Goal: Obtain resource: Download file/media

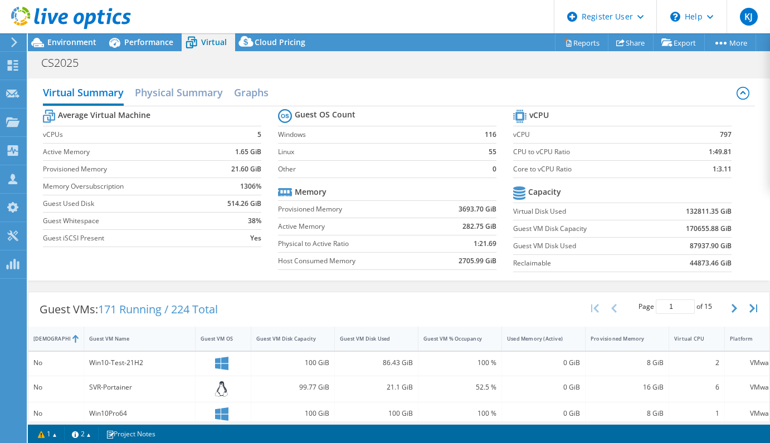
select select "[GEOGRAPHIC_DATA]"
select select "USD"
drag, startPoint x: 0, startPoint y: 0, endPoint x: 165, endPoint y: 48, distance: 171.8
click at [165, 48] on div "Performance" at bounding box center [143, 42] width 77 height 18
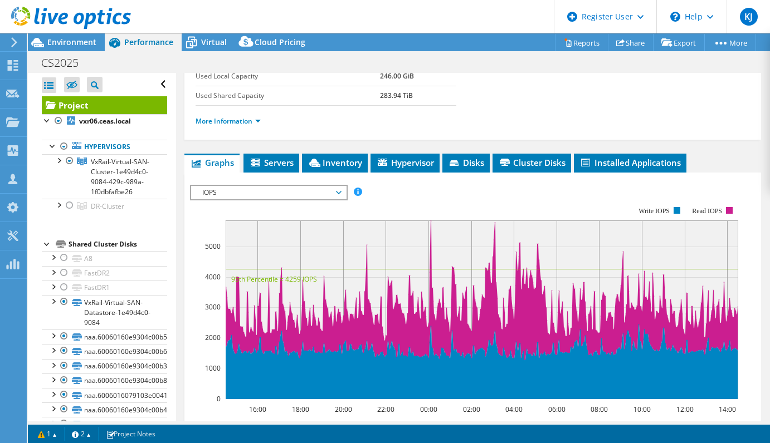
scroll to position [223, 0]
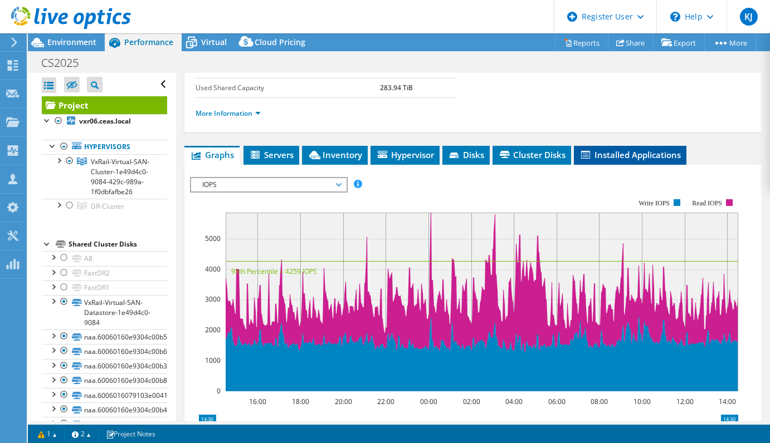
click at [621, 156] on span "Installed Applications" at bounding box center [629, 154] width 101 height 11
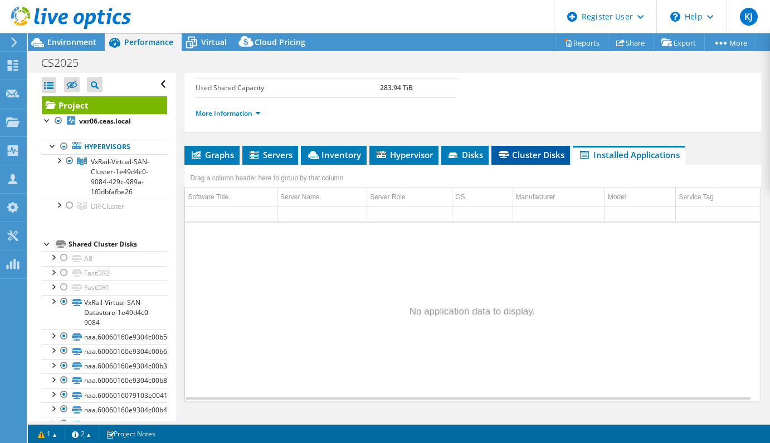
click at [534, 154] on span "Cluster Disks" at bounding box center [530, 154] width 67 height 11
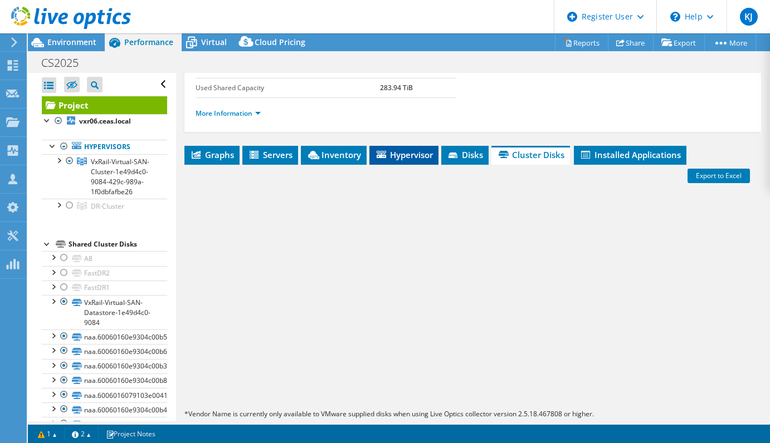
click at [390, 151] on span "Hypervisor" at bounding box center [404, 154] width 58 height 11
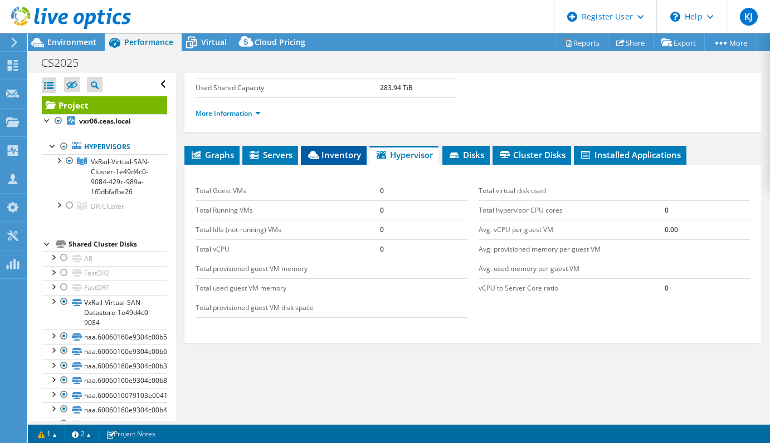
click at [343, 154] on span "Inventory" at bounding box center [333, 154] width 55 height 11
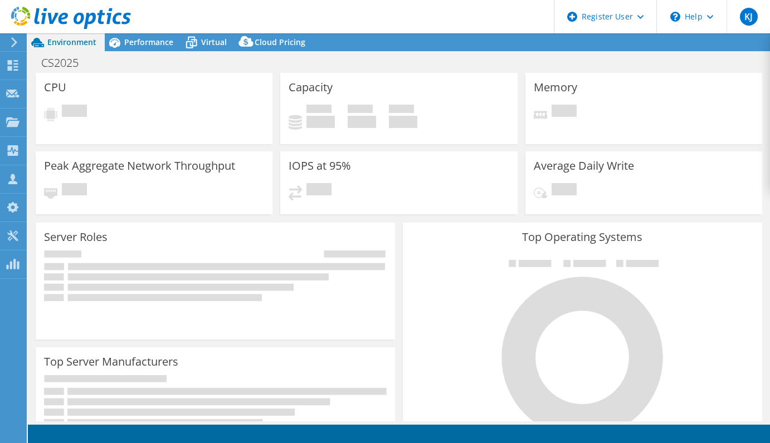
select select "[GEOGRAPHIC_DATA]"
select select "USD"
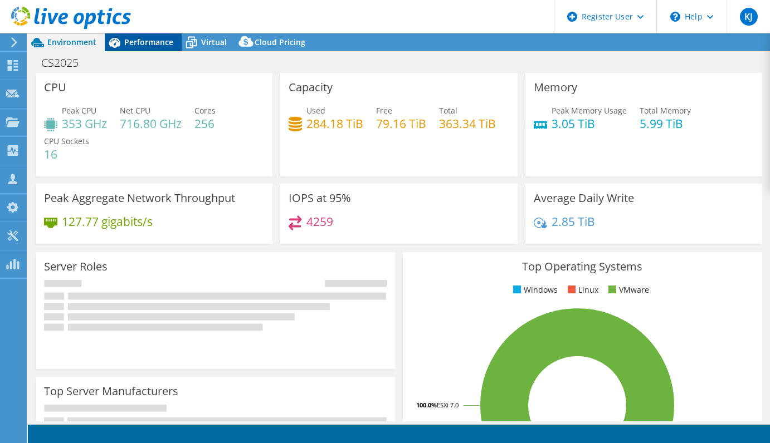
click at [156, 36] on div "Performance" at bounding box center [143, 42] width 77 height 18
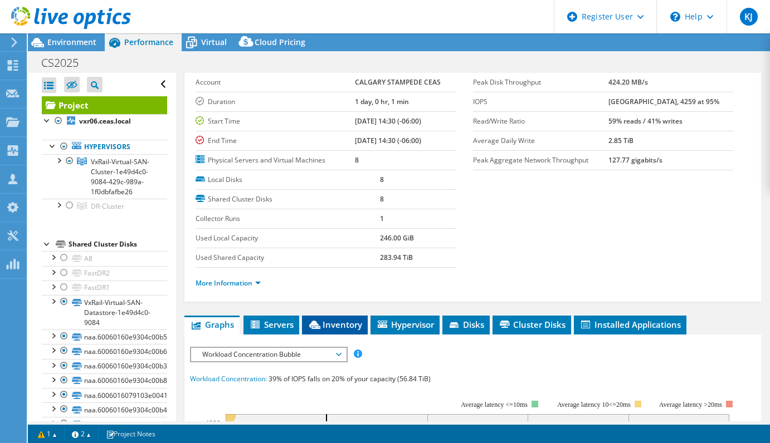
scroll to position [167, 0]
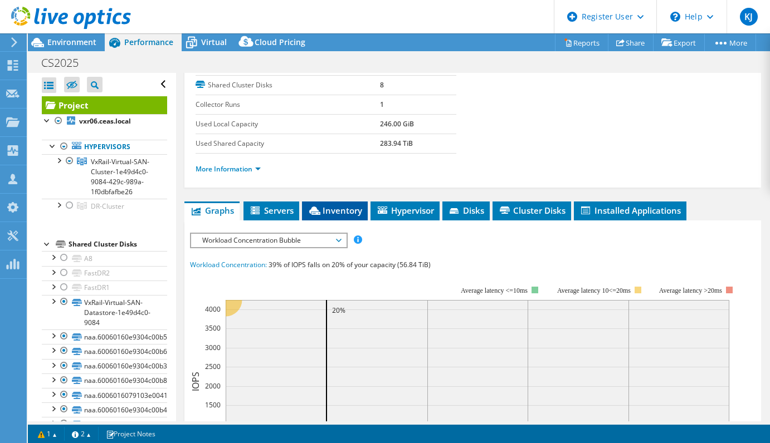
click at [331, 205] on span "Inventory" at bounding box center [334, 210] width 55 height 11
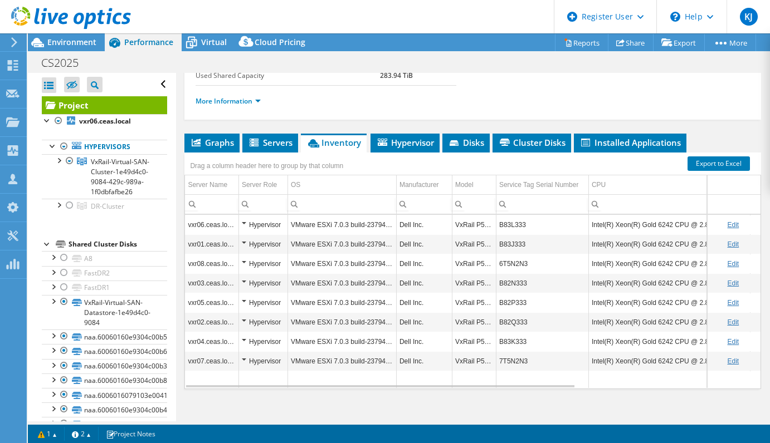
scroll to position [245, 0]
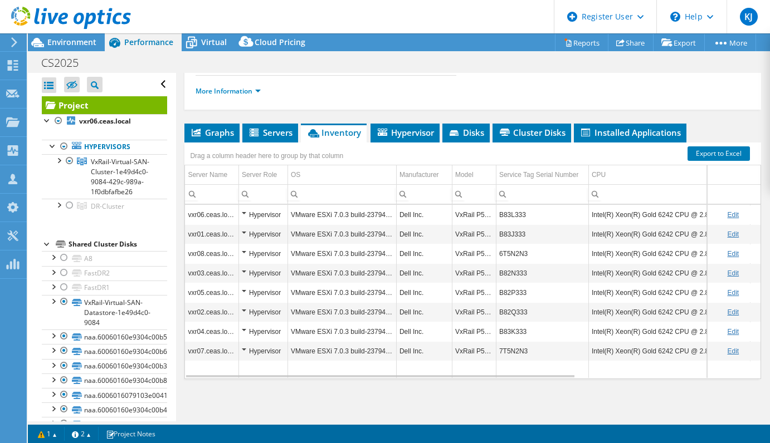
click at [519, 218] on td "B83L333" at bounding box center [542, 214] width 92 height 19
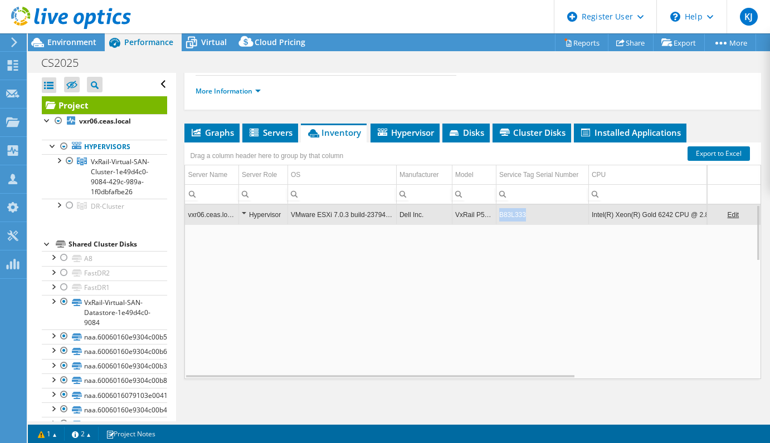
click at [519, 218] on td "B83L333" at bounding box center [542, 214] width 92 height 19
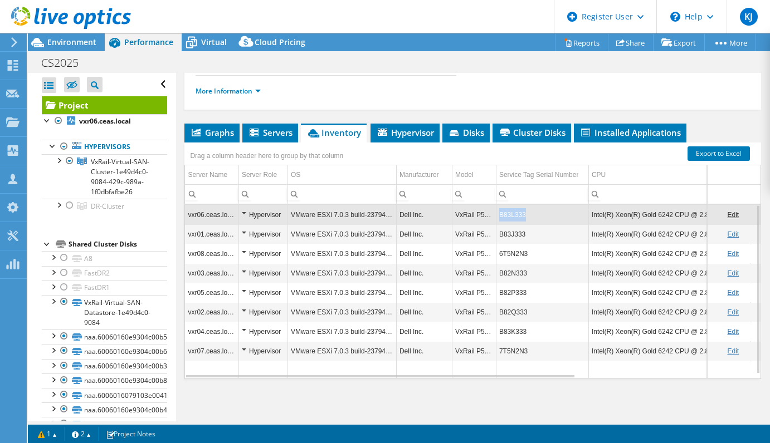
copy td "B83L333"
drag, startPoint x: 532, startPoint y: 216, endPoint x: 500, endPoint y: 218, distance: 32.4
click at [500, 218] on td "B83L333" at bounding box center [542, 214] width 92 height 19
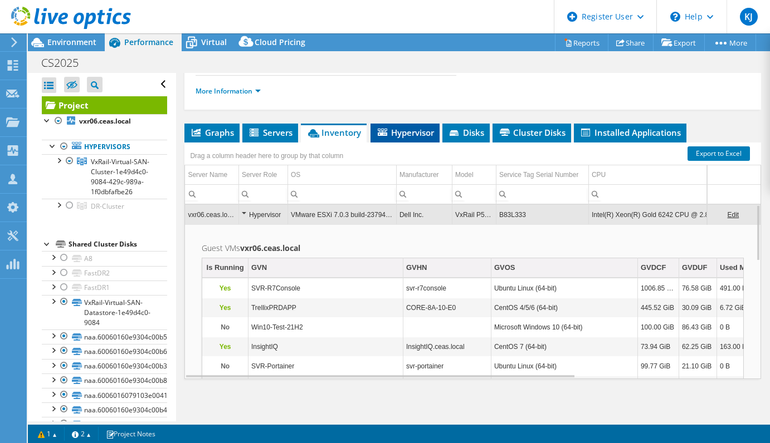
click at [380, 139] on li "Hypervisor" at bounding box center [404, 133] width 69 height 19
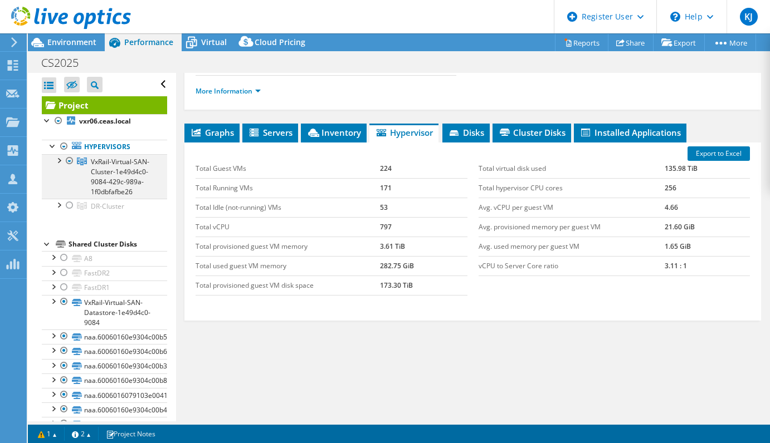
click at [60, 161] on div at bounding box center [58, 159] width 11 height 11
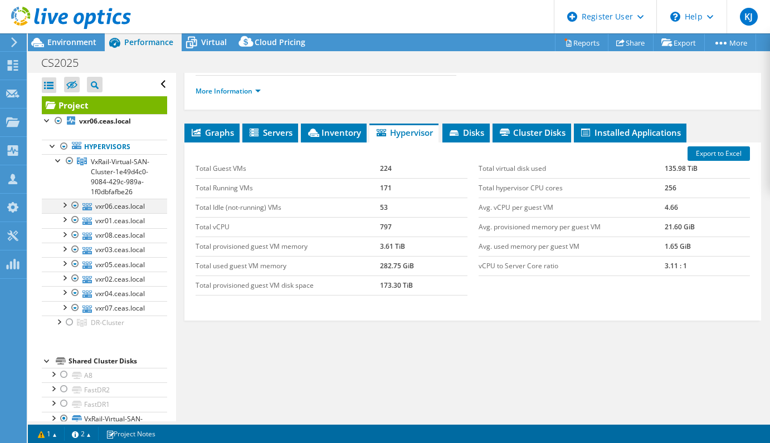
click at [62, 210] on div at bounding box center [63, 204] width 11 height 11
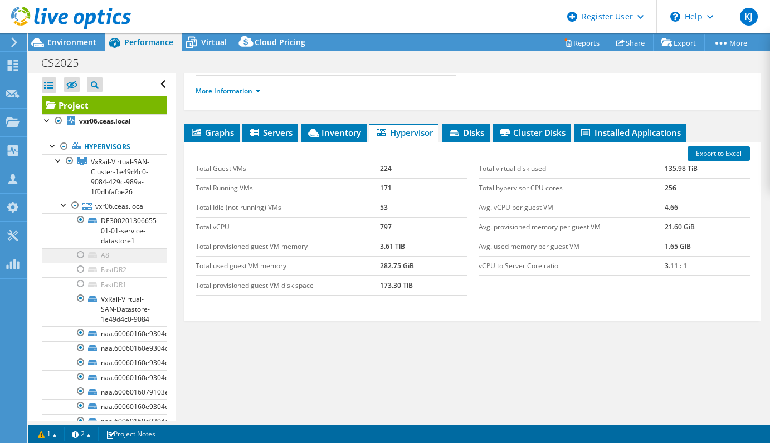
scroll to position [56, 0]
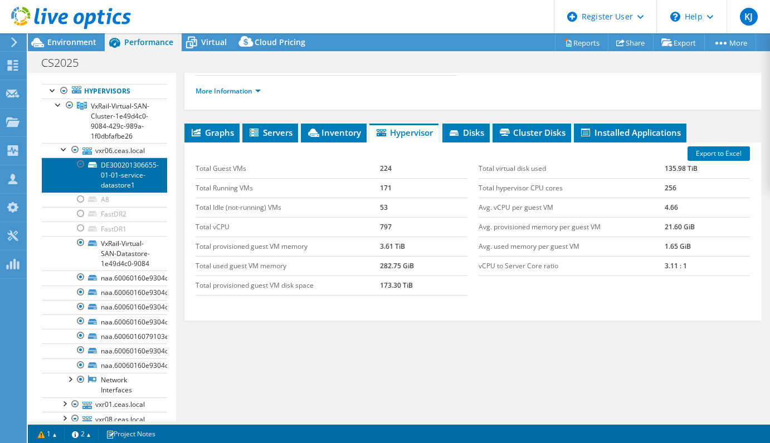
click at [143, 180] on link "DE300201306655-01-01-service-datastore1" at bounding box center [104, 175] width 125 height 35
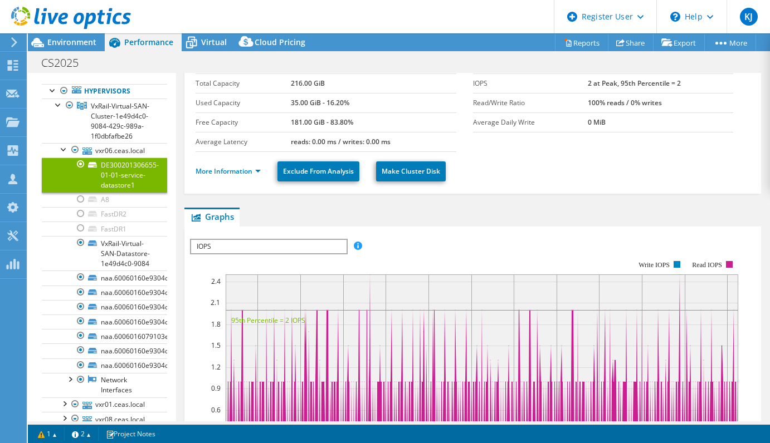
scroll to position [0, 0]
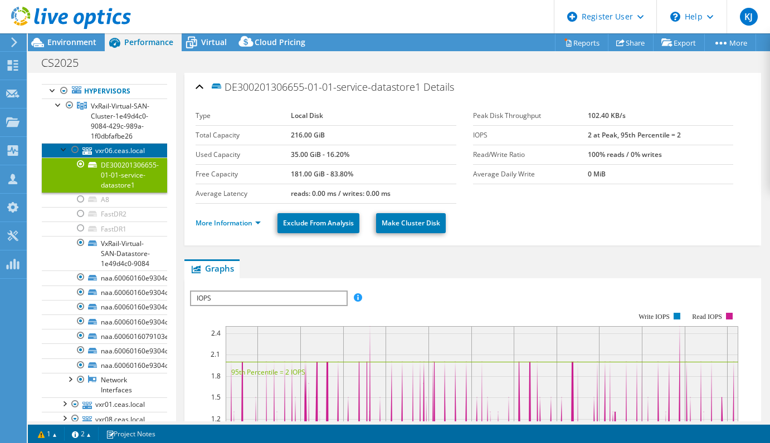
click at [130, 158] on link "vxr06.ceas.local" at bounding box center [104, 150] width 125 height 14
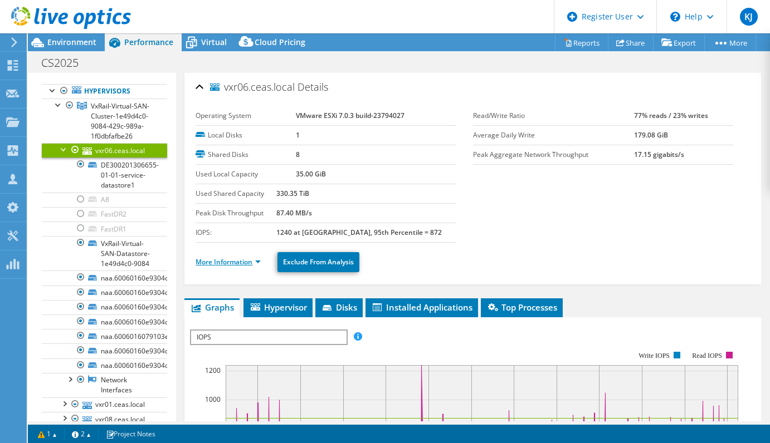
click at [261, 262] on link "More Information" at bounding box center [227, 261] width 65 height 9
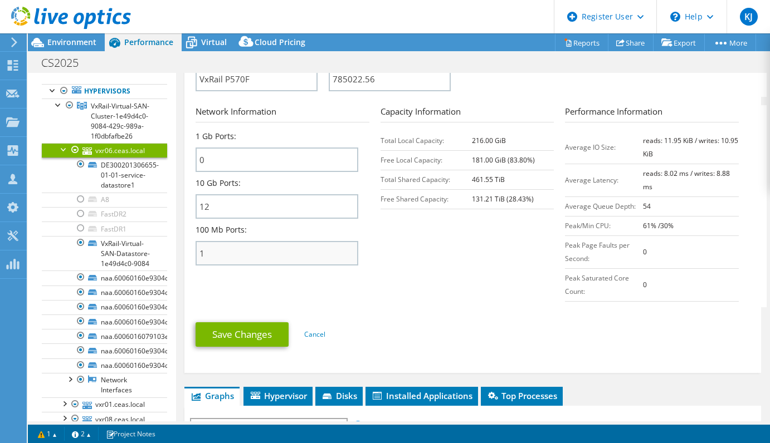
scroll to position [446, 0]
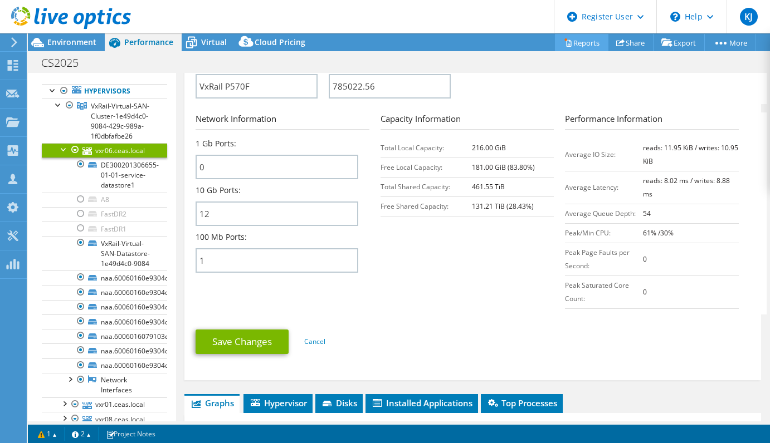
click at [583, 50] on link "Reports" at bounding box center [581, 42] width 53 height 17
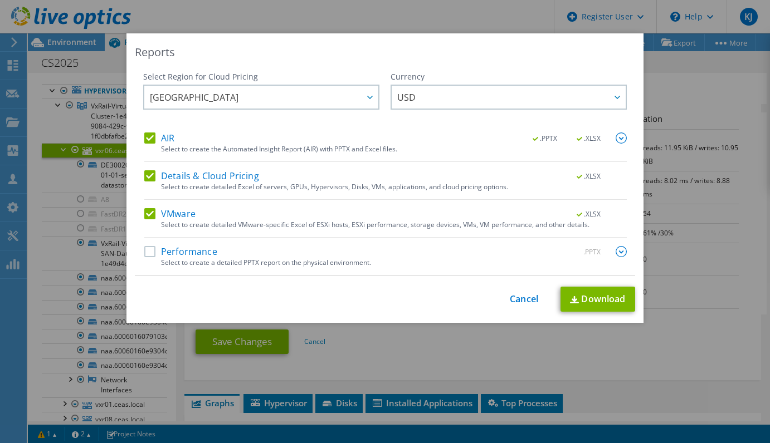
click at [153, 135] on label "AIR" at bounding box center [159, 138] width 30 height 11
click at [0, 0] on input "AIR" at bounding box center [0, 0] width 0 height 0
click at [148, 216] on label "VMware" at bounding box center [169, 213] width 51 height 11
click at [0, 0] on input "VMware" at bounding box center [0, 0] width 0 height 0
click at [149, 216] on label "VMware" at bounding box center [169, 213] width 51 height 11
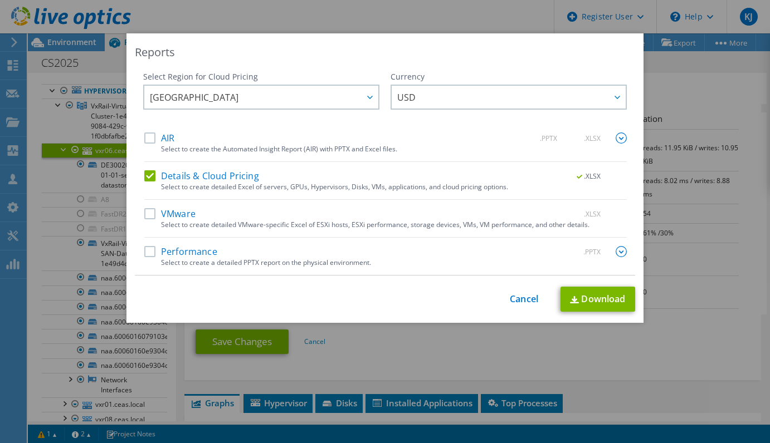
click at [0, 0] on input "VMware" at bounding box center [0, 0] width 0 height 0
click at [150, 139] on label "AIR" at bounding box center [159, 138] width 30 height 11
click at [0, 0] on input "AIR" at bounding box center [0, 0] width 0 height 0
click at [584, 304] on link "Download" at bounding box center [597, 299] width 75 height 25
click at [530, 295] on link "Cancel" at bounding box center [524, 299] width 28 height 11
